Goal: Complete application form

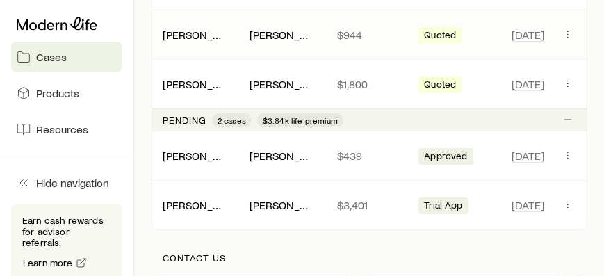
scroll to position [397, 0]
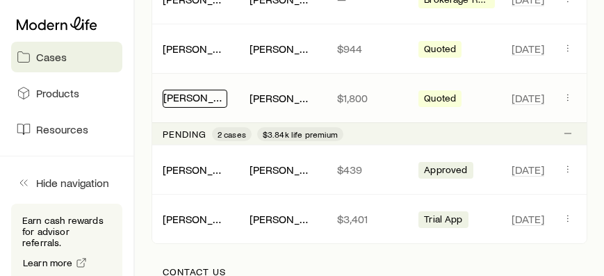
click at [202, 100] on link "[PERSON_NAME]" at bounding box center [204, 96] width 83 height 13
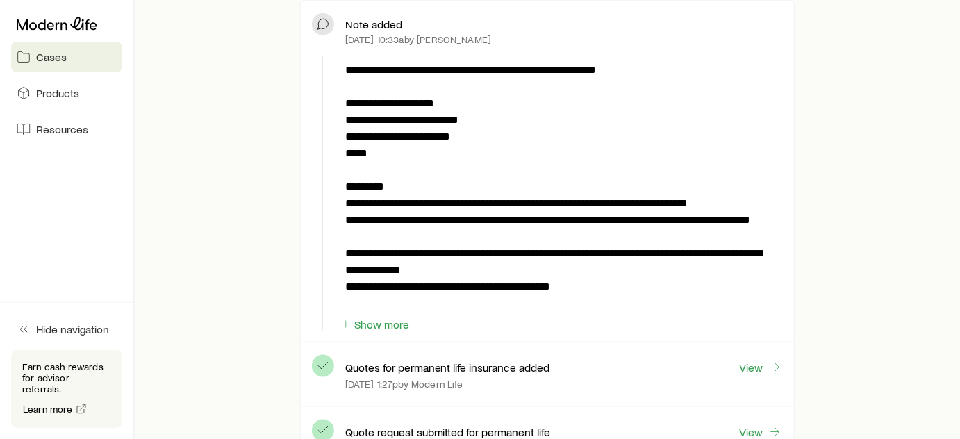
scroll to position [442, 0]
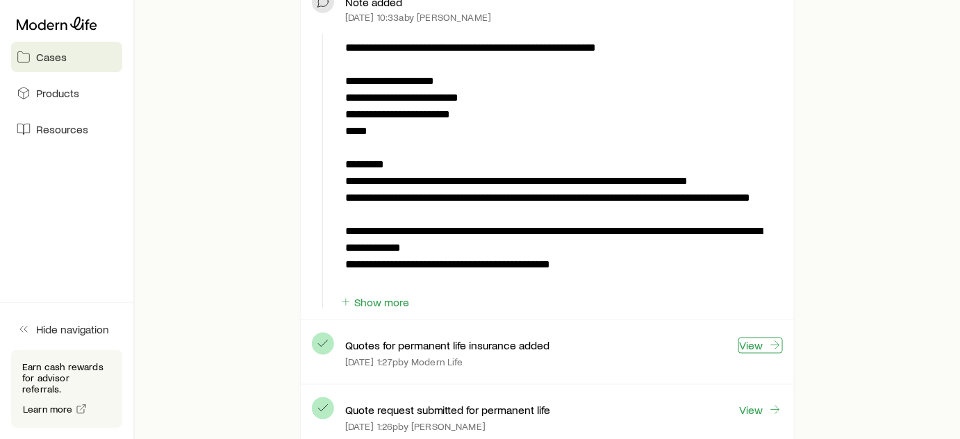
click at [750, 343] on link "View" at bounding box center [761, 346] width 44 height 16
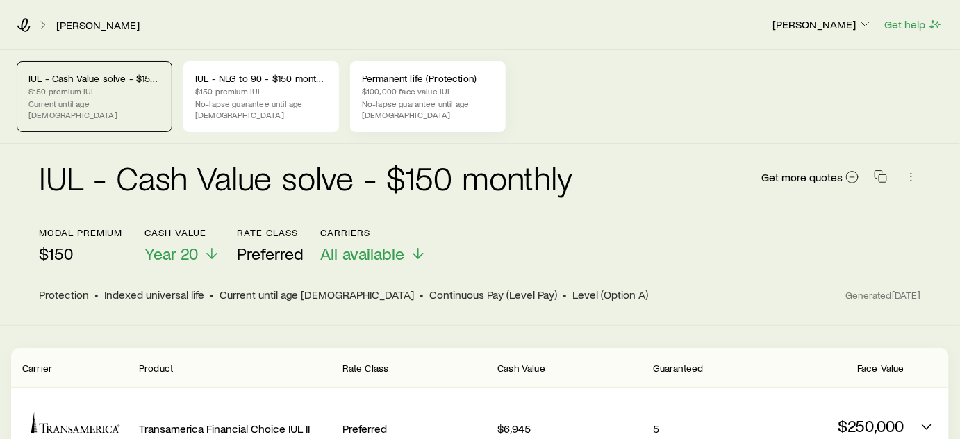
click at [404, 104] on p "No-lapse guarantee until age [DEMOGRAPHIC_DATA]" at bounding box center [428, 109] width 132 height 22
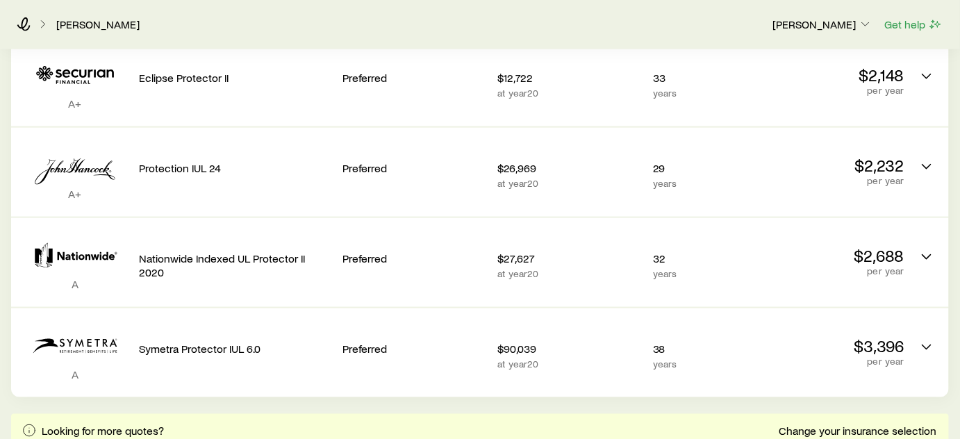
scroll to position [442, 0]
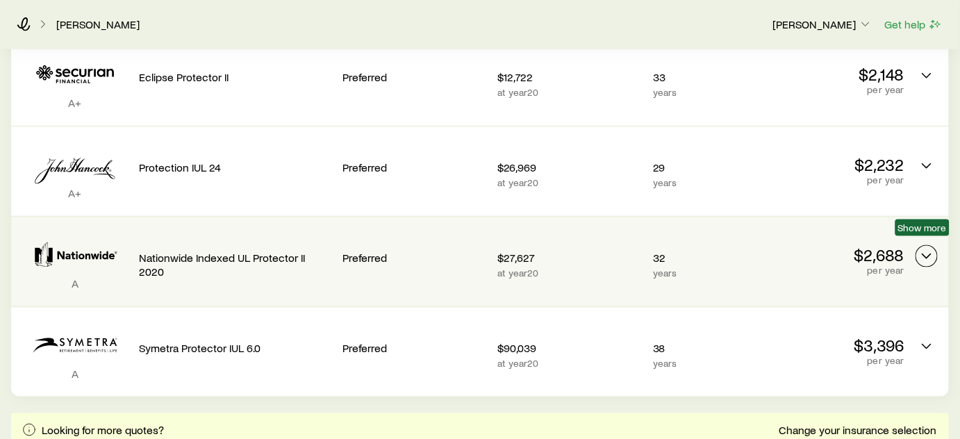
click at [928, 248] on icon "Permanent quotes" at bounding box center [927, 256] width 17 height 17
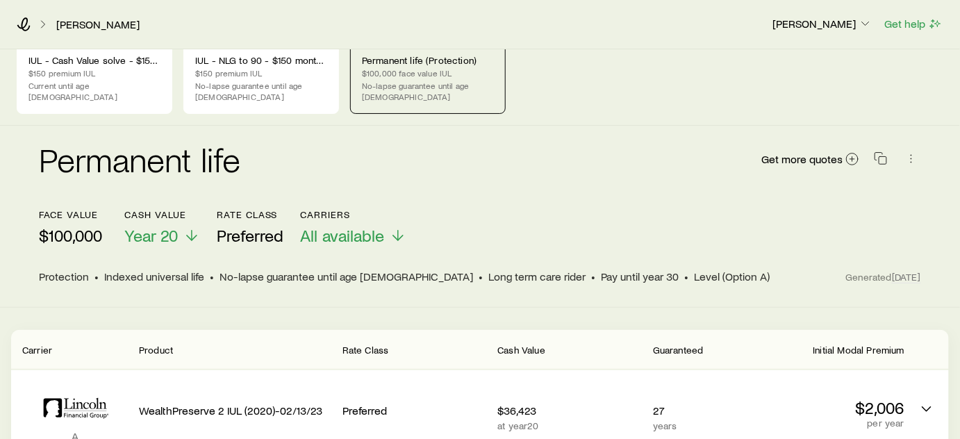
scroll to position [0, 0]
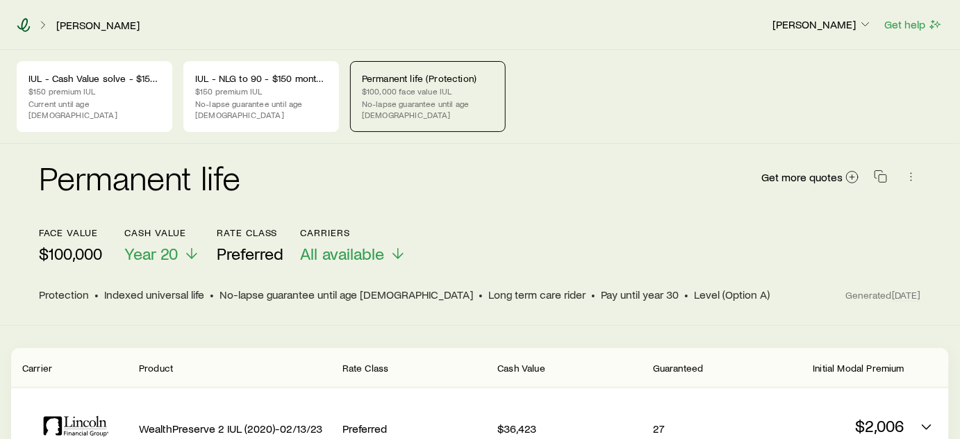
click at [22, 20] on icon at bounding box center [23, 25] width 13 height 14
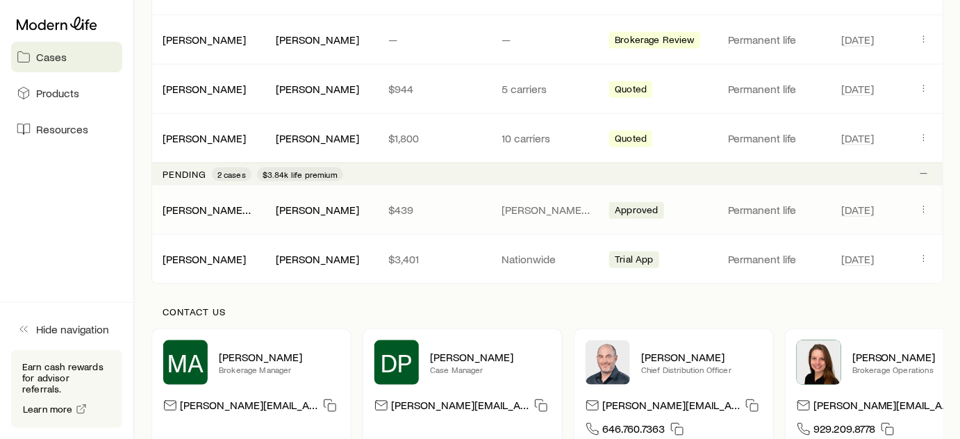
scroll to position [379, 0]
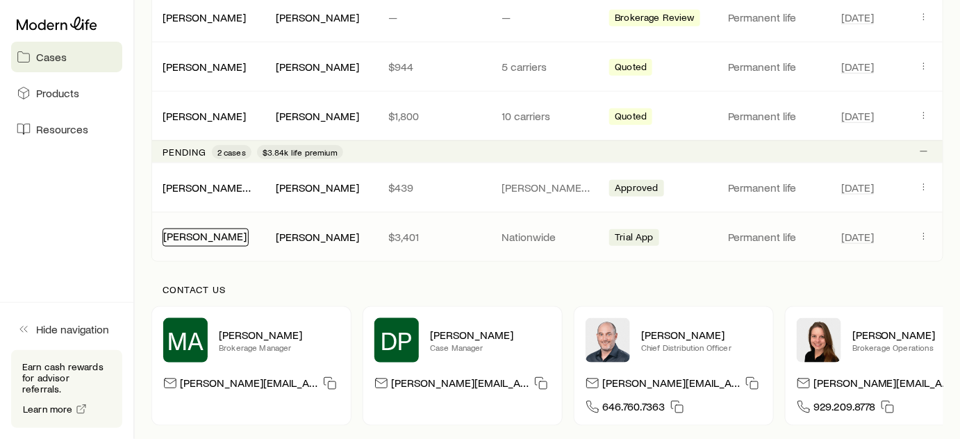
click at [183, 233] on link "[PERSON_NAME]" at bounding box center [204, 235] width 83 height 13
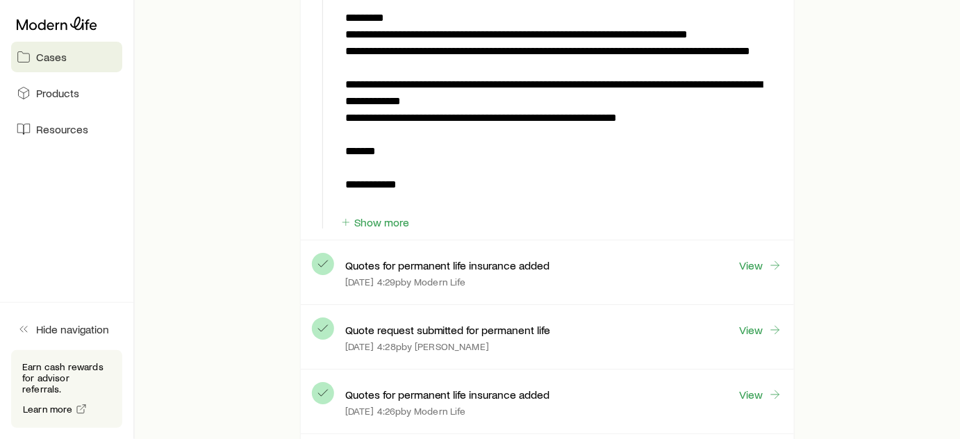
scroll to position [1579, 0]
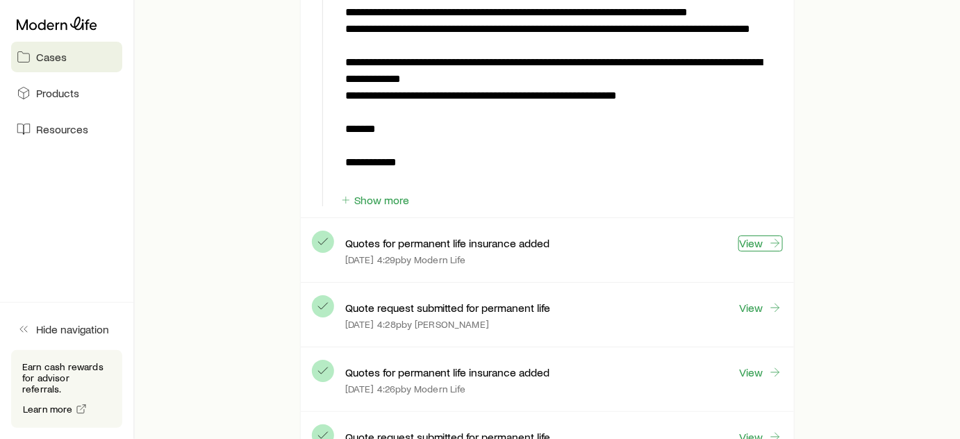
click at [758, 237] on link "View" at bounding box center [761, 244] width 44 height 16
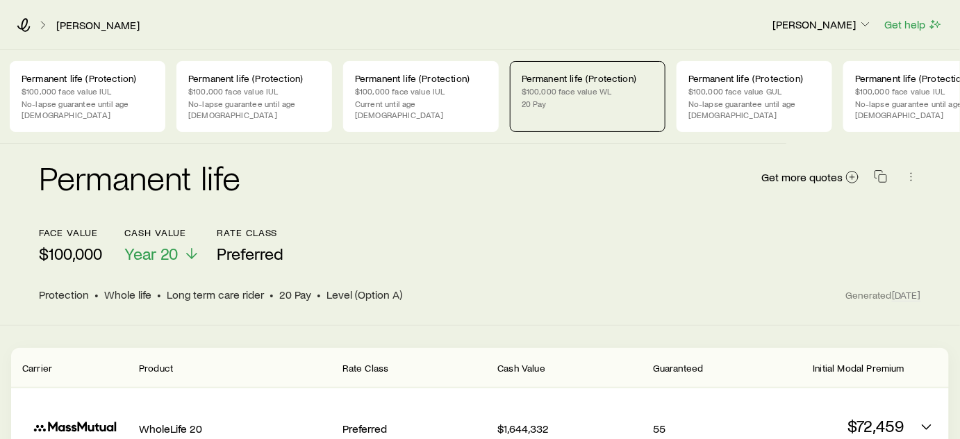
scroll to position [0, 212]
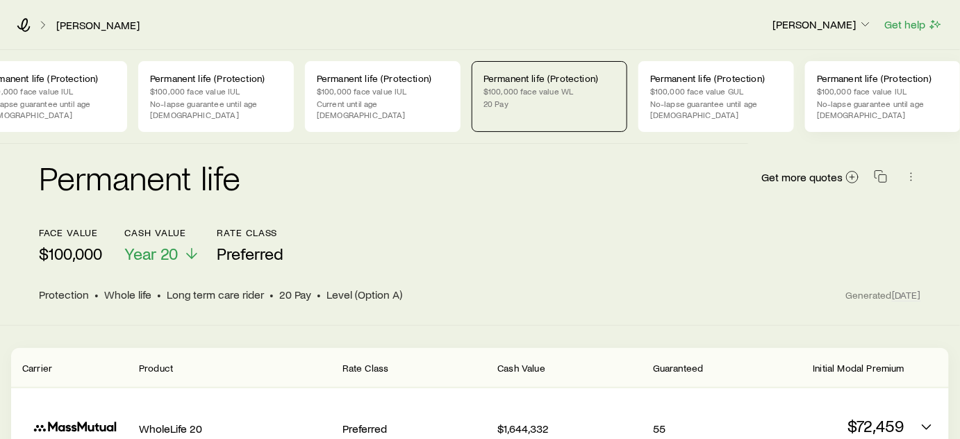
click at [880, 99] on p "No-lapse guarantee until age [DEMOGRAPHIC_DATA]" at bounding box center [883, 109] width 132 height 22
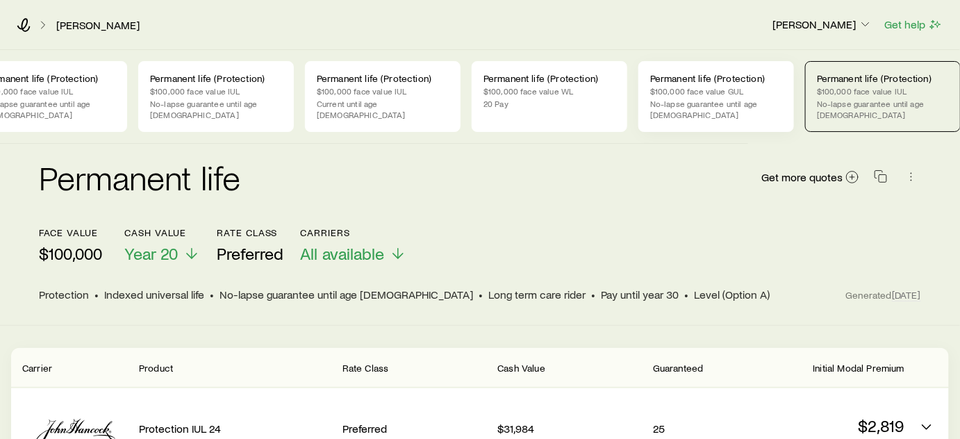
click at [744, 82] on p "Permanent life (Protection)" at bounding box center [716, 78] width 132 height 11
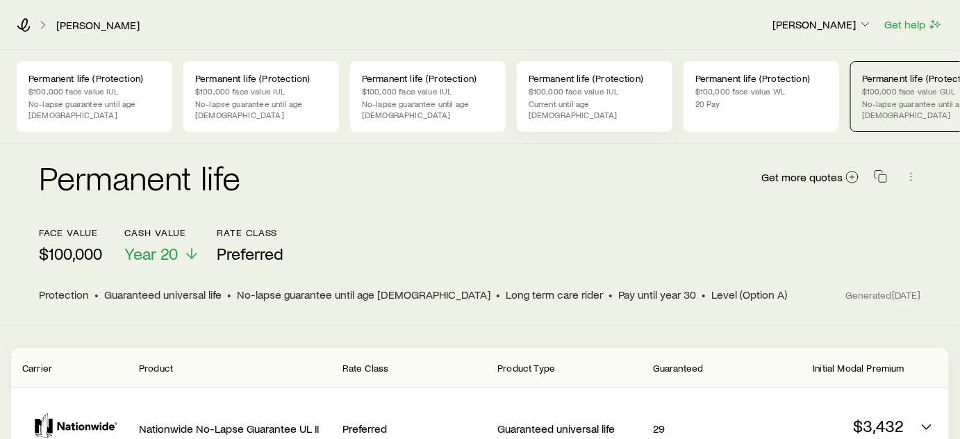
click at [583, 94] on p "$100,000 face value IUL" at bounding box center [595, 90] width 132 height 11
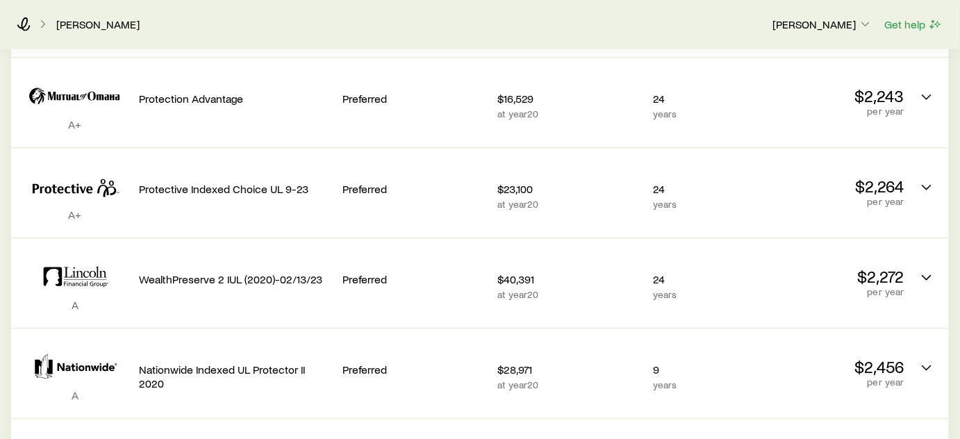
scroll to position [442, 0]
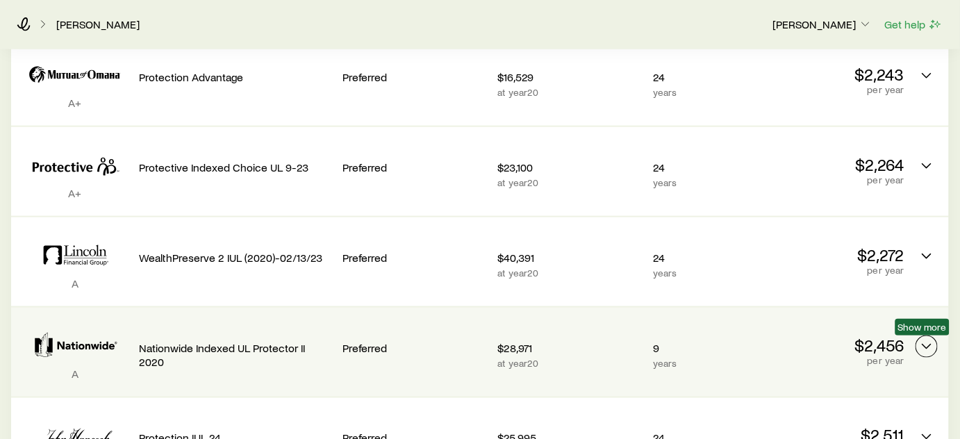
click at [930, 347] on icon "Permanent quotes" at bounding box center [927, 346] width 17 height 17
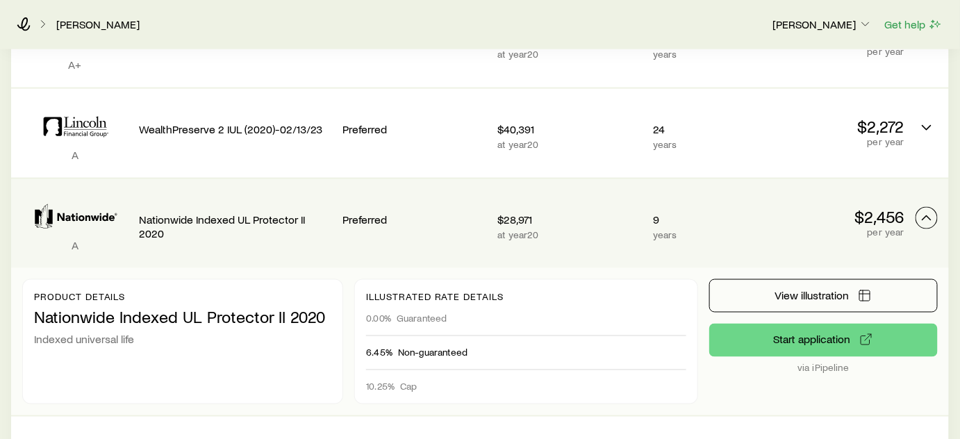
scroll to position [632, 0]
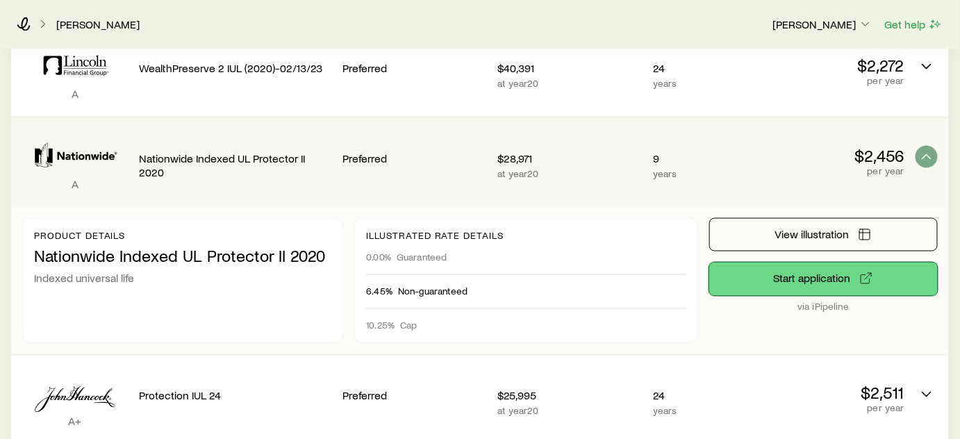
click at [807, 283] on button "Start application" at bounding box center [823, 279] width 229 height 33
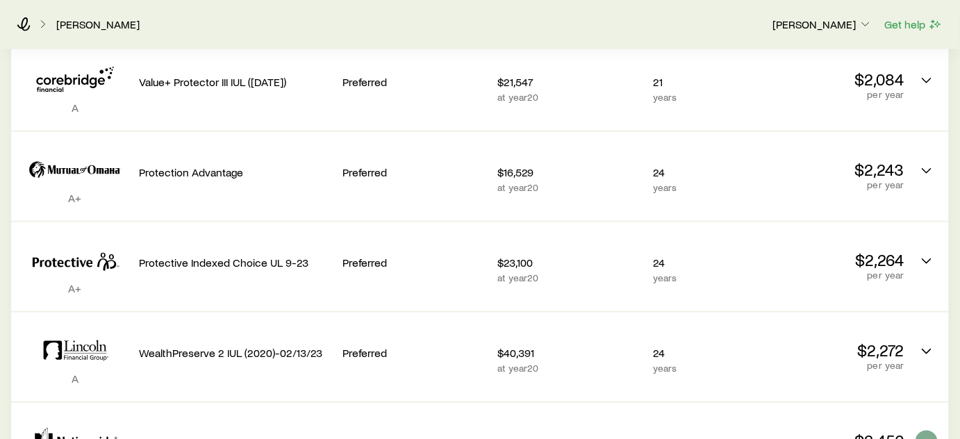
scroll to position [0, 0]
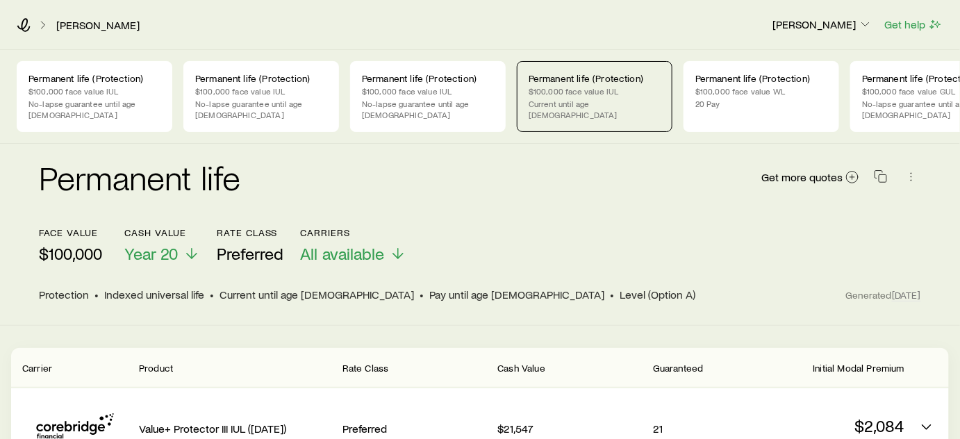
click at [20, 19] on icon at bounding box center [24, 25] width 14 height 14
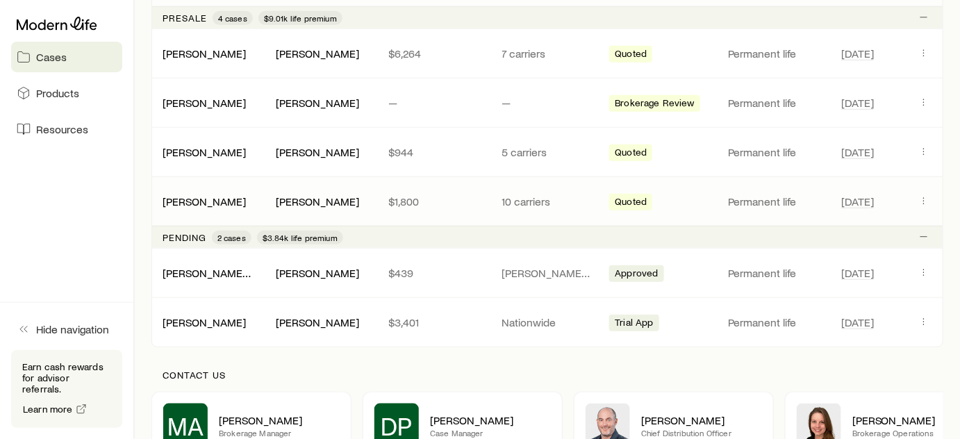
scroll to position [356, 0]
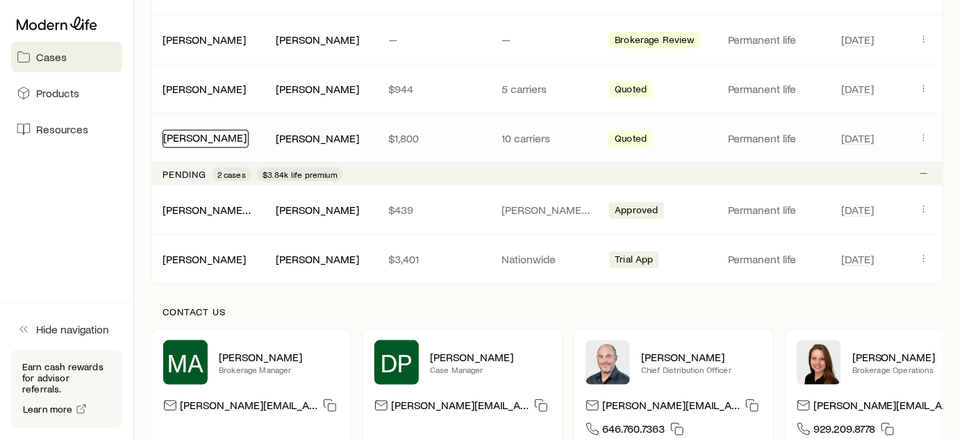
click at [215, 136] on link "[PERSON_NAME]" at bounding box center [204, 137] width 83 height 13
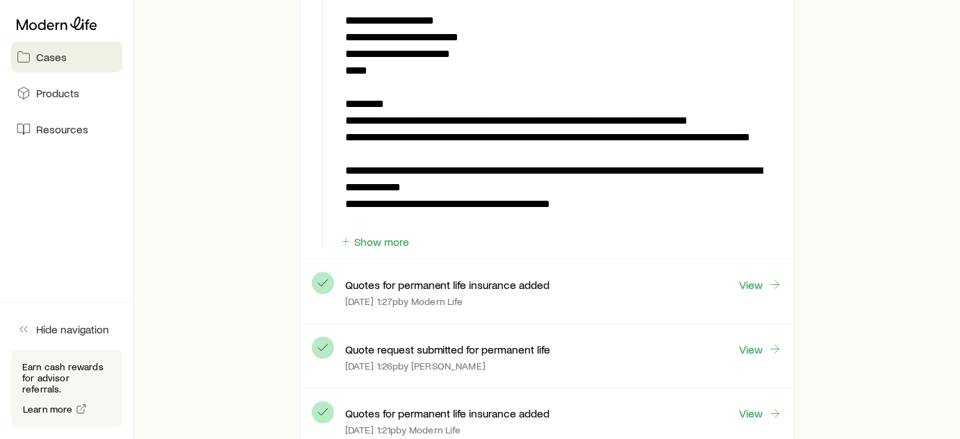
scroll to position [505, 0]
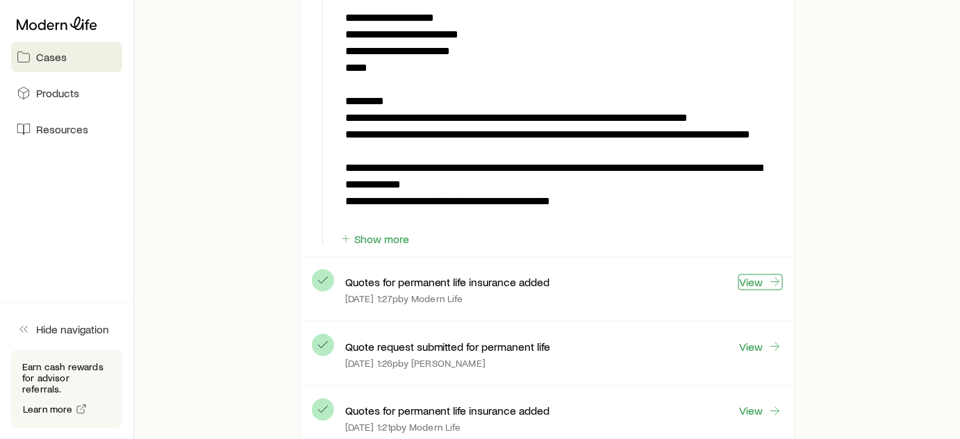
click at [759, 279] on link "View" at bounding box center [761, 282] width 44 height 16
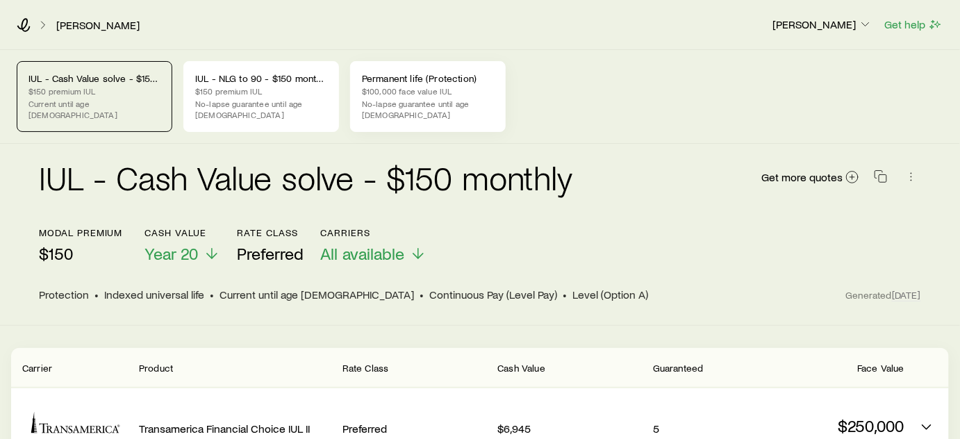
click at [400, 93] on p "$100,000 face value IUL" at bounding box center [428, 90] width 132 height 11
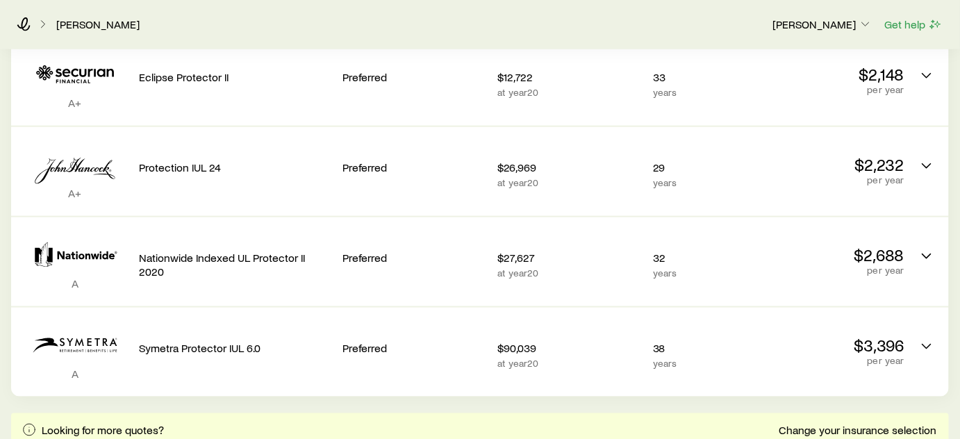
scroll to position [505, 0]
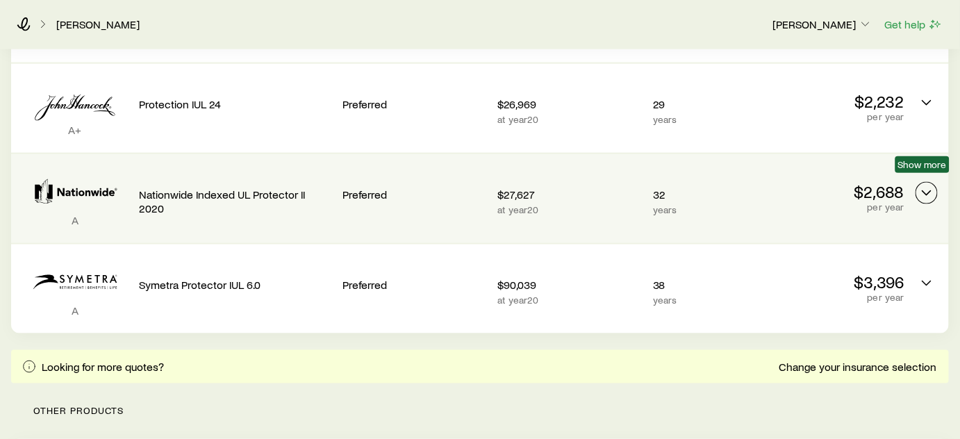
click at [929, 185] on icon "Permanent quotes" at bounding box center [927, 193] width 17 height 17
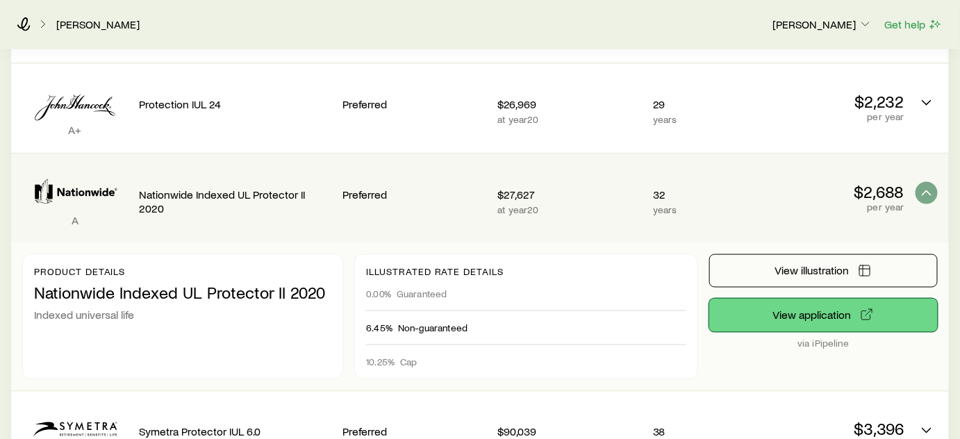
click at [836, 302] on button "View application" at bounding box center [823, 315] width 229 height 33
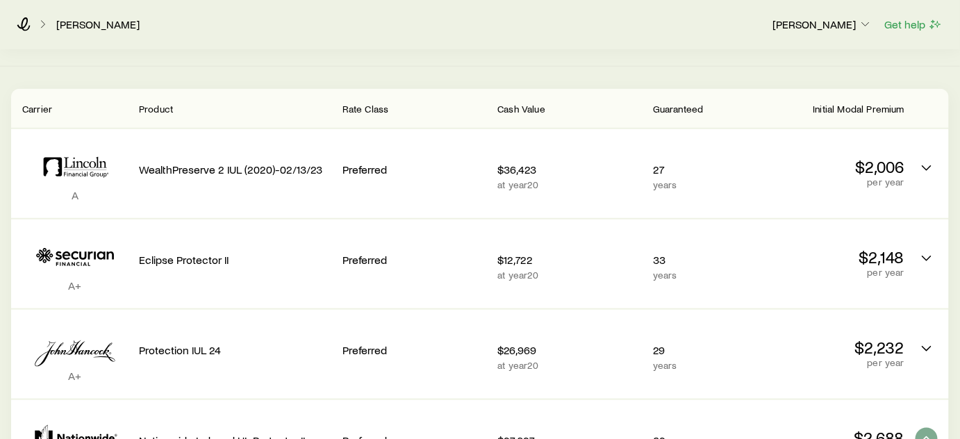
scroll to position [0, 0]
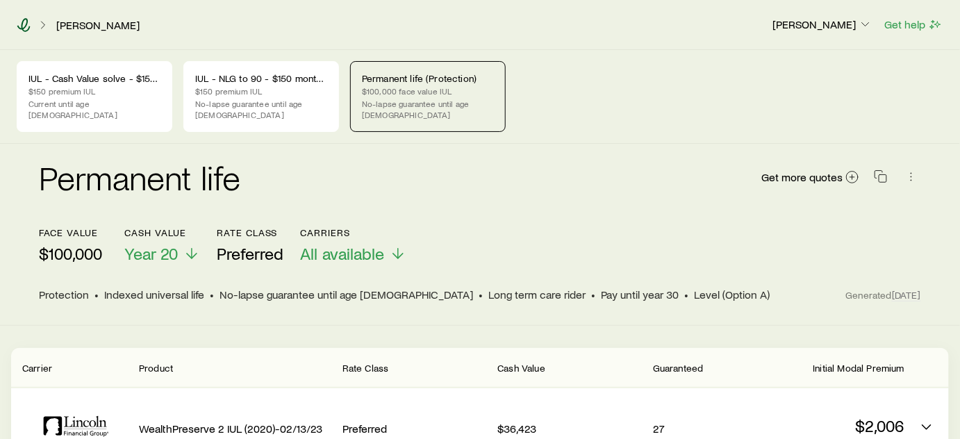
click at [20, 23] on icon at bounding box center [24, 25] width 14 height 14
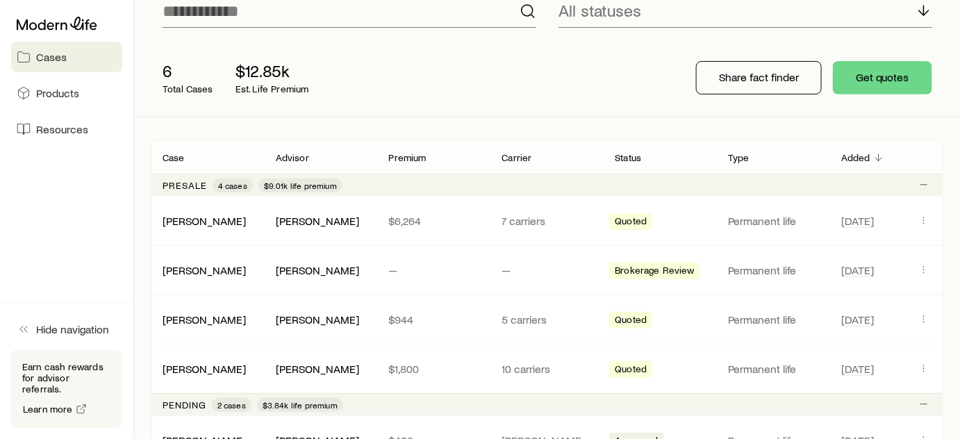
scroll to position [252, 0]
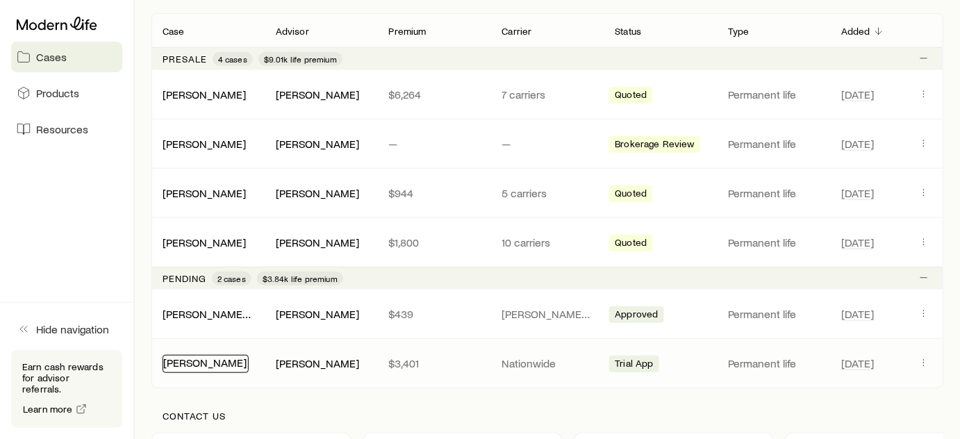
click at [199, 360] on link "[PERSON_NAME]" at bounding box center [204, 362] width 83 height 13
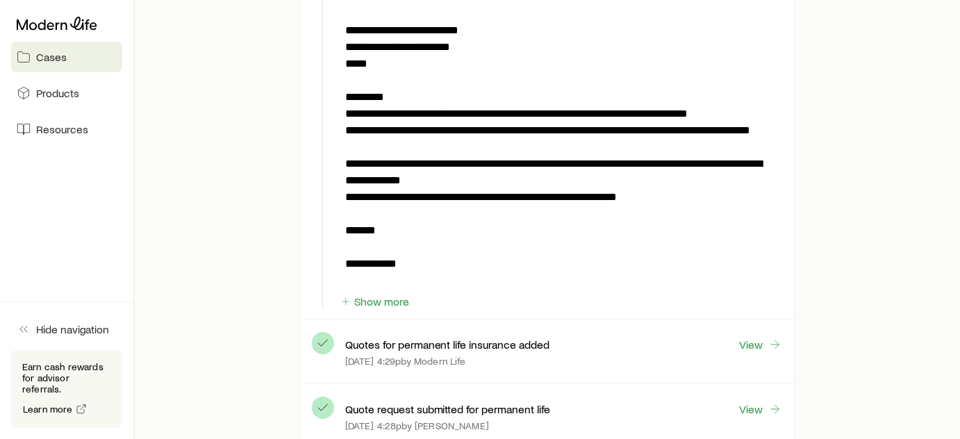
scroll to position [1515, 0]
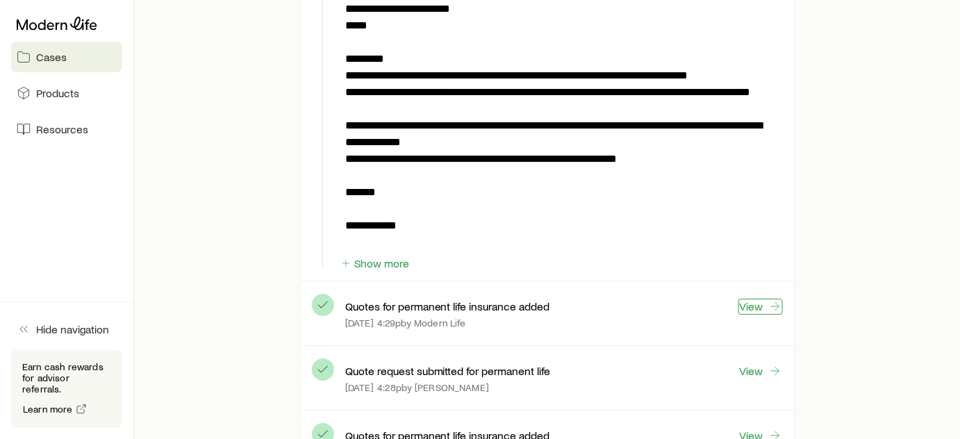
click at [757, 302] on link "View" at bounding box center [761, 307] width 44 height 16
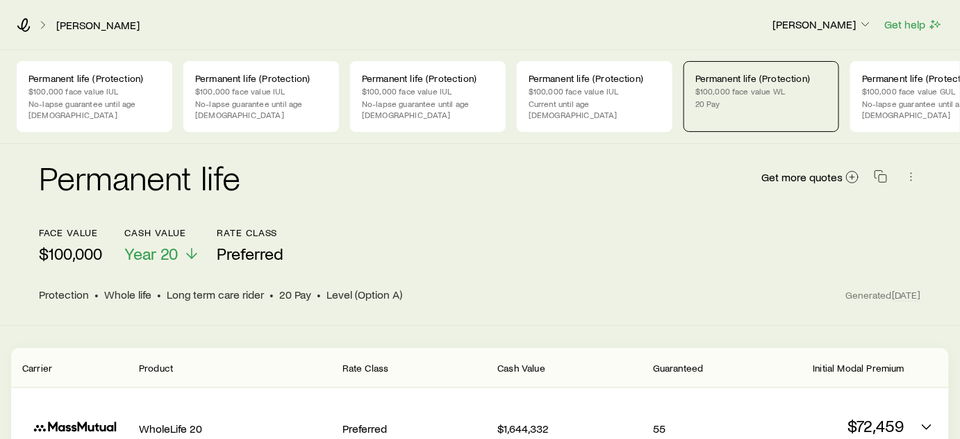
scroll to position [0, 212]
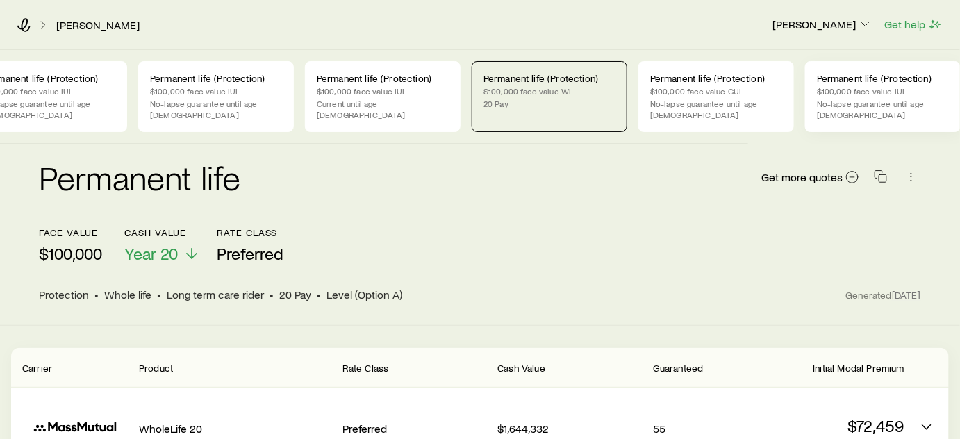
click at [885, 94] on p "$100,000 face value IUL" at bounding box center [883, 90] width 132 height 11
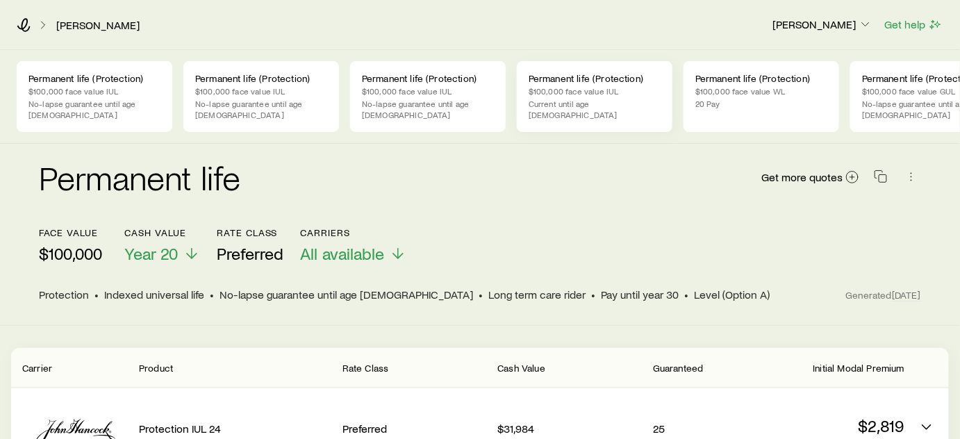
click at [553, 99] on p "Current until age [DEMOGRAPHIC_DATA]" at bounding box center [595, 109] width 132 height 22
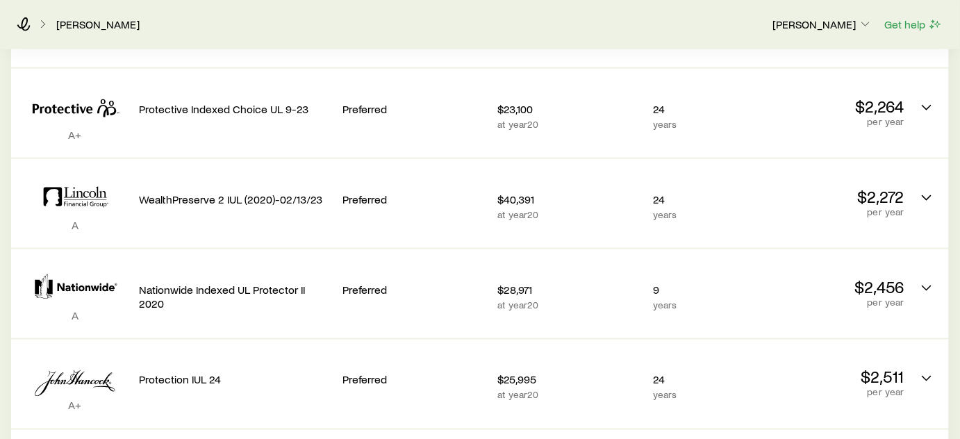
scroll to position [568, 0]
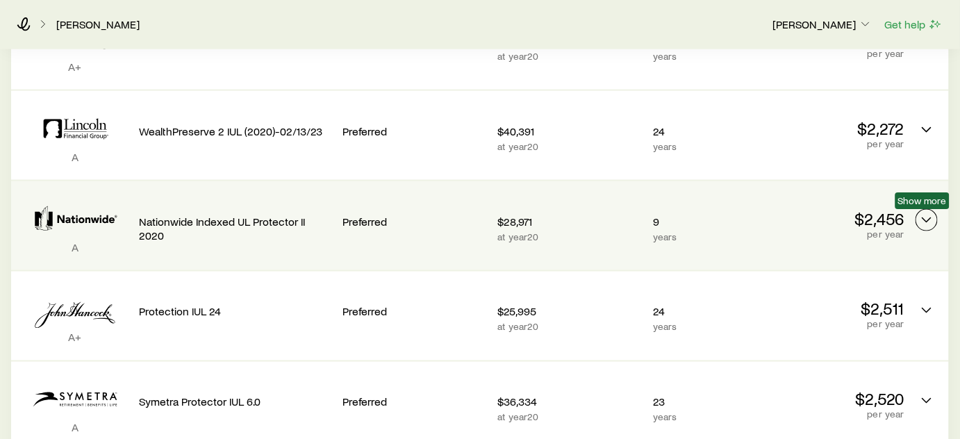
click at [931, 213] on icon "Permanent quotes" at bounding box center [927, 220] width 17 height 17
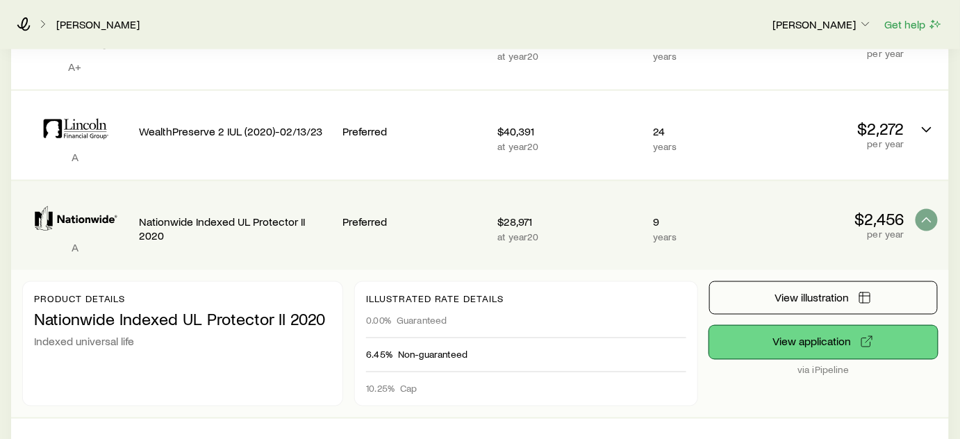
click at [817, 345] on button "View application" at bounding box center [823, 342] width 229 height 33
